Goal: Find specific page/section: Find specific page/section

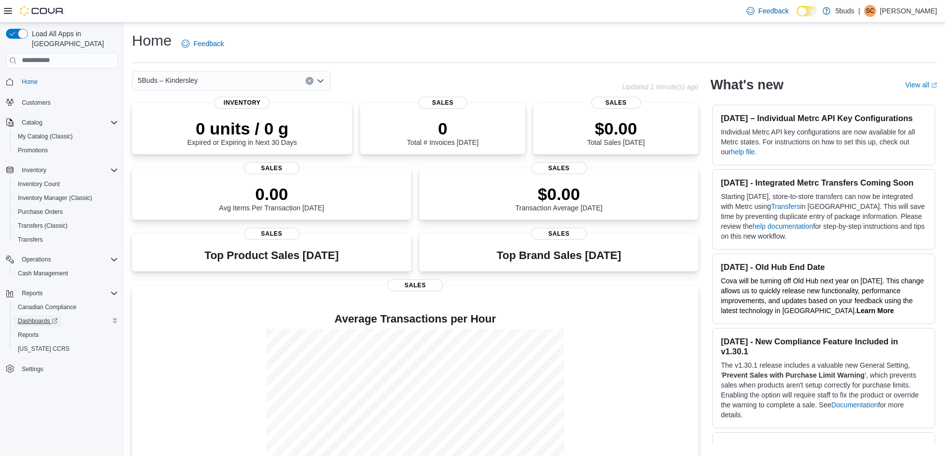
click at [42, 317] on span "Dashboards" at bounding box center [38, 321] width 40 height 8
